Goal: Information Seeking & Learning: Learn about a topic

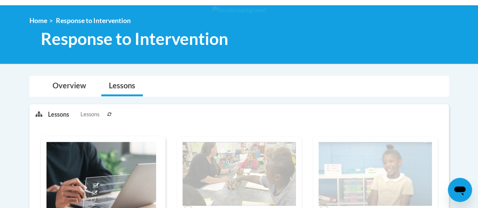
scroll to position [90, 0]
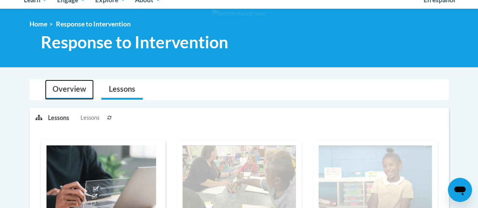
click at [77, 90] on link "Overview" at bounding box center [69, 90] width 49 height 20
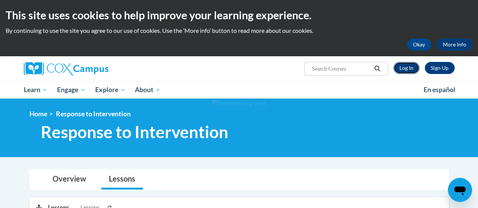
click at [407, 66] on link "Log In" at bounding box center [406, 68] width 26 height 12
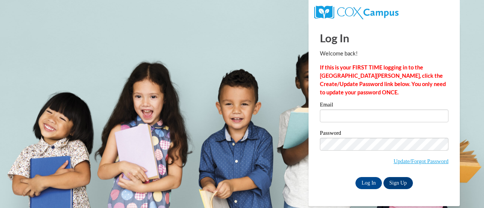
click at [342, 171] on div "Password Update/Forgot Password" at bounding box center [384, 152] width 128 height 45
click at [349, 105] on label "Email" at bounding box center [384, 106] width 128 height 8
click at [349, 110] on input "Email" at bounding box center [384, 116] width 128 height 13
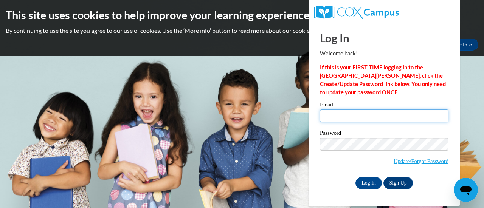
click at [355, 114] on input "Email" at bounding box center [384, 116] width 128 height 13
type input "youngse@fortschools.org"
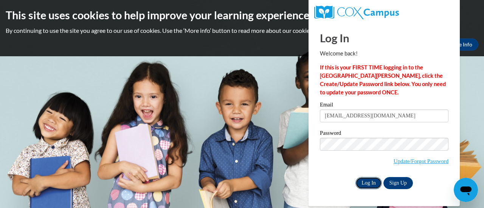
click at [361, 188] on input "Log In" at bounding box center [368, 183] width 26 height 12
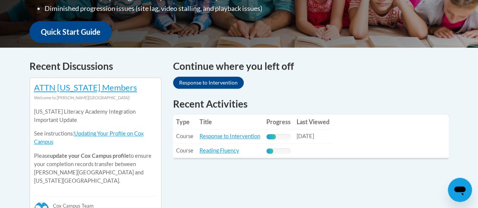
scroll to position [307, 0]
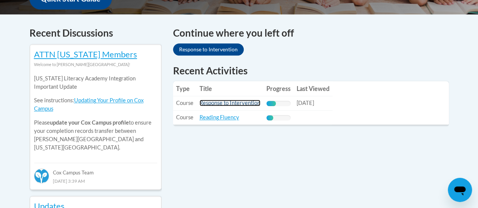
click at [238, 104] on link "Response to Intervention" at bounding box center [230, 103] width 61 height 6
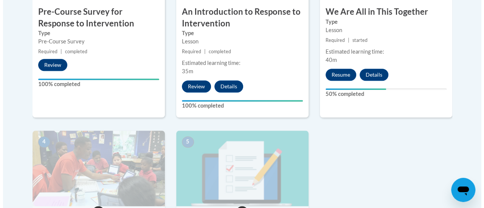
scroll to position [347, 0]
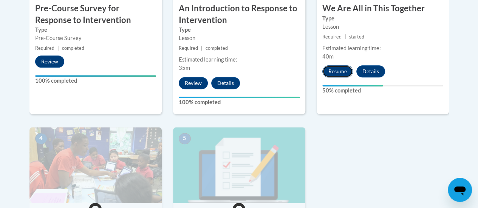
click at [336, 70] on button "Resume" at bounding box center [337, 71] width 31 height 12
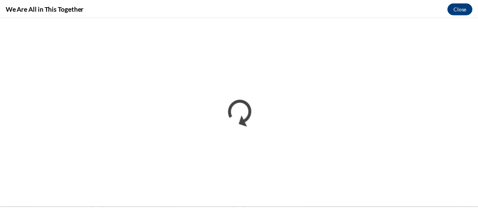
scroll to position [0, 0]
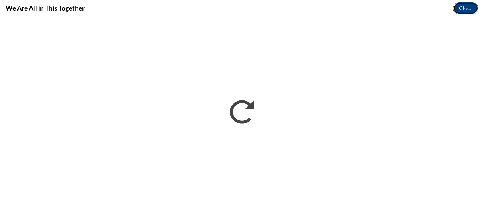
click at [467, 3] on button "Close" at bounding box center [465, 8] width 25 height 12
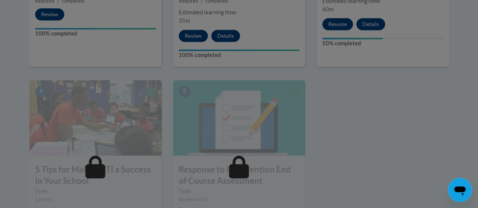
scroll to position [394, 0]
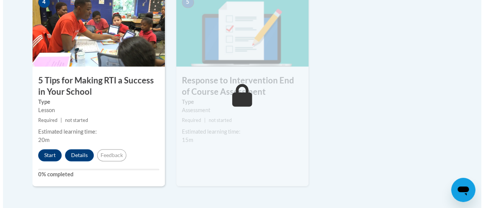
scroll to position [483, 0]
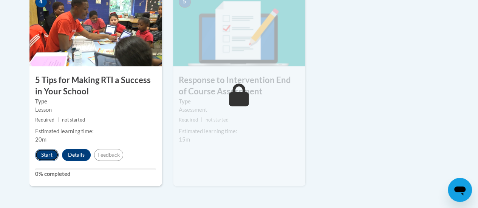
click at [48, 151] on button "Start" at bounding box center [46, 155] width 23 height 12
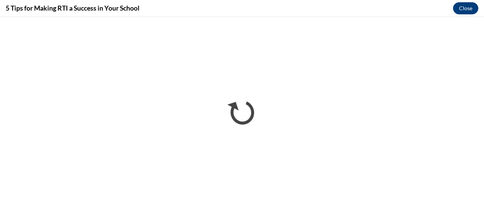
scroll to position [0, 0]
